Goal: Information Seeking & Learning: Learn about a topic

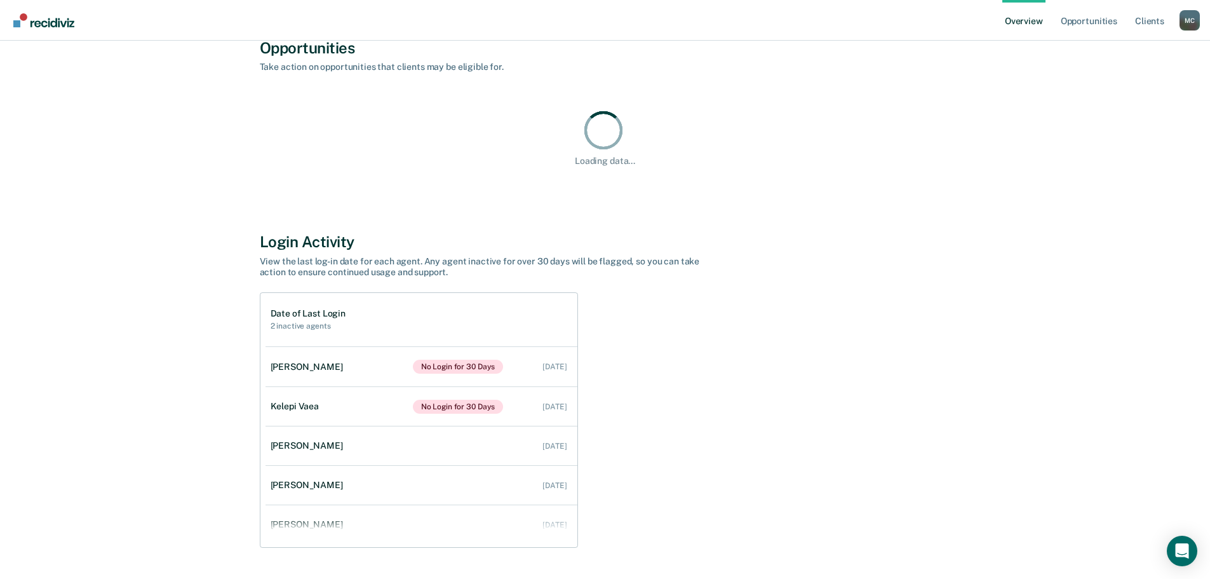
scroll to position [127, 0]
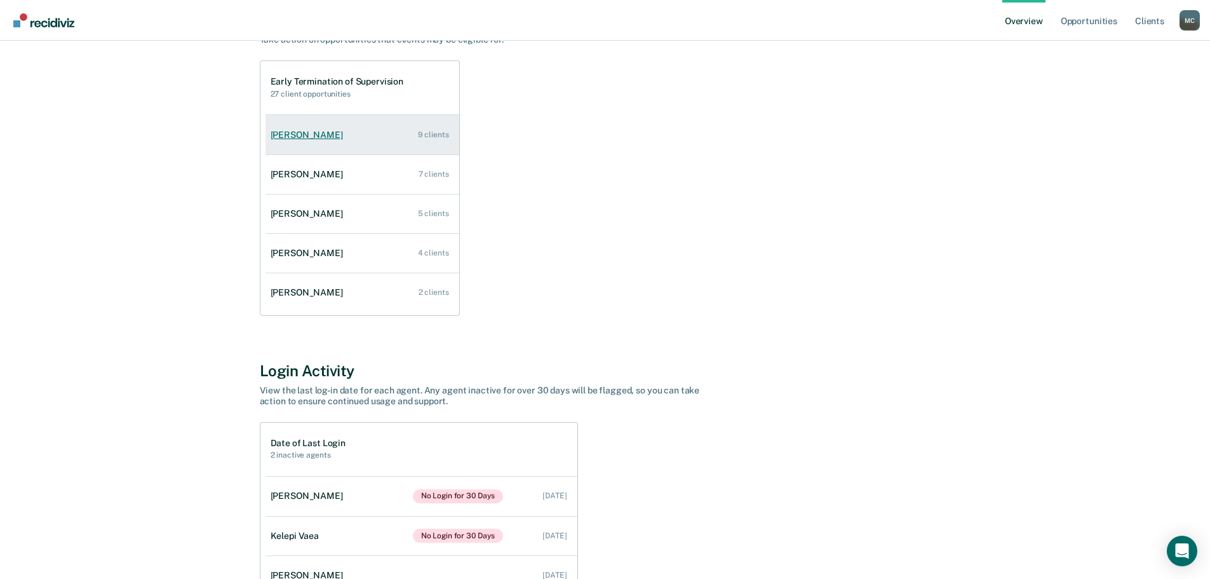
click at [309, 137] on div "[PERSON_NAME]" at bounding box center [310, 135] width 78 height 11
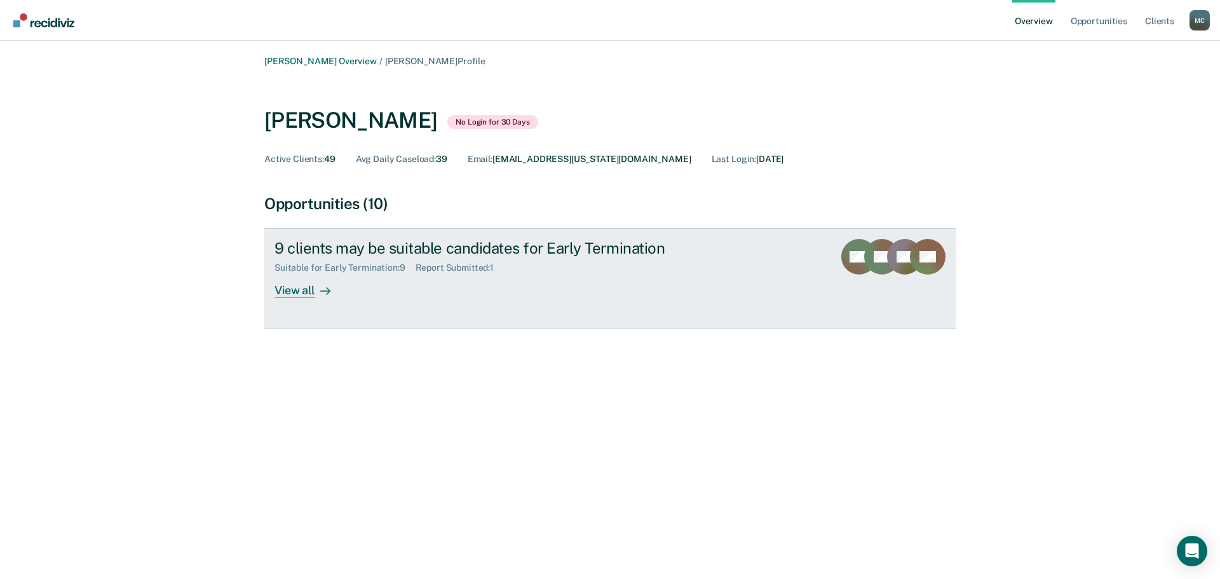
click at [287, 287] on div "View all" at bounding box center [309, 285] width 71 height 25
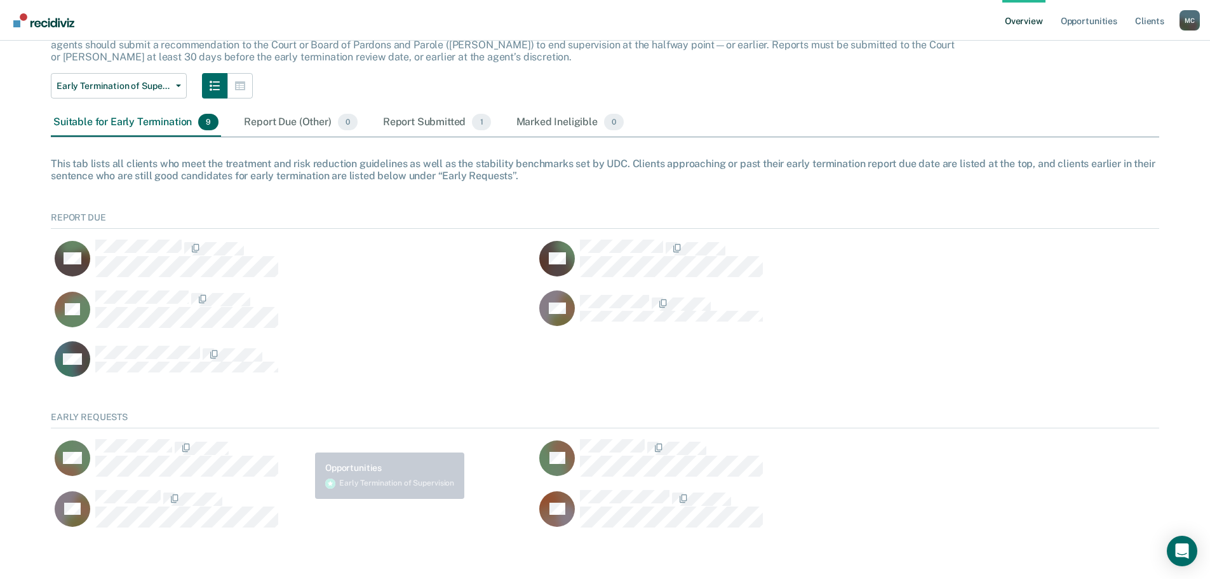
scroll to position [98, 0]
